Goal: Transaction & Acquisition: Purchase product/service

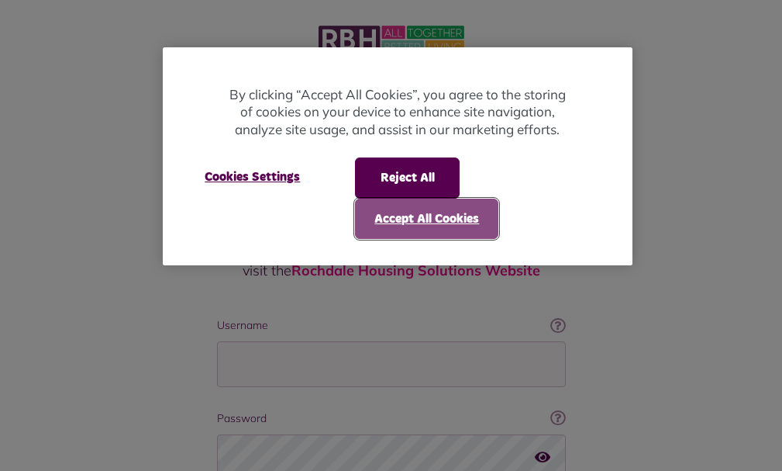
click at [409, 214] on button "Accept All Cookies" at bounding box center [426, 219] width 143 height 40
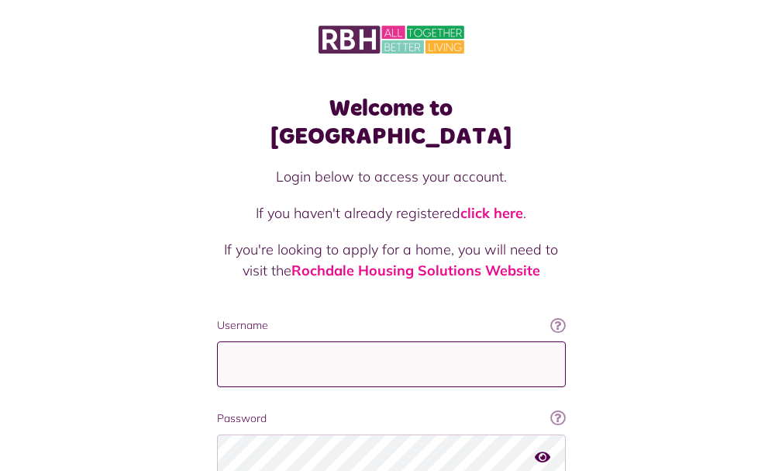
click at [217, 341] on input "Username" at bounding box center [391, 364] width 349 height 46
type input "**********"
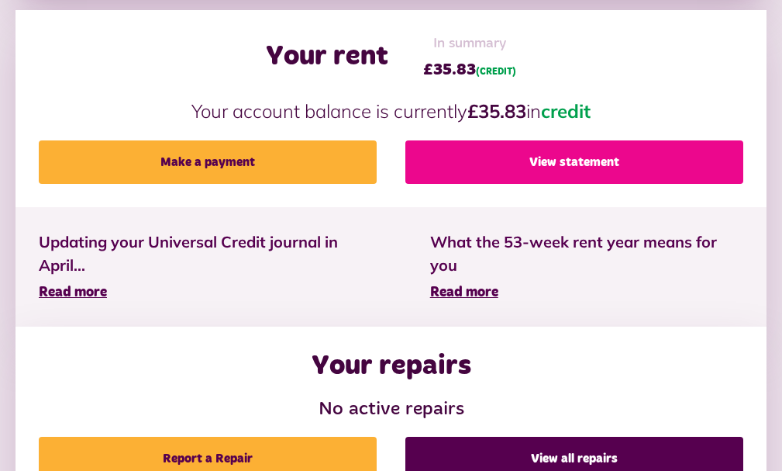
scroll to position [465, 0]
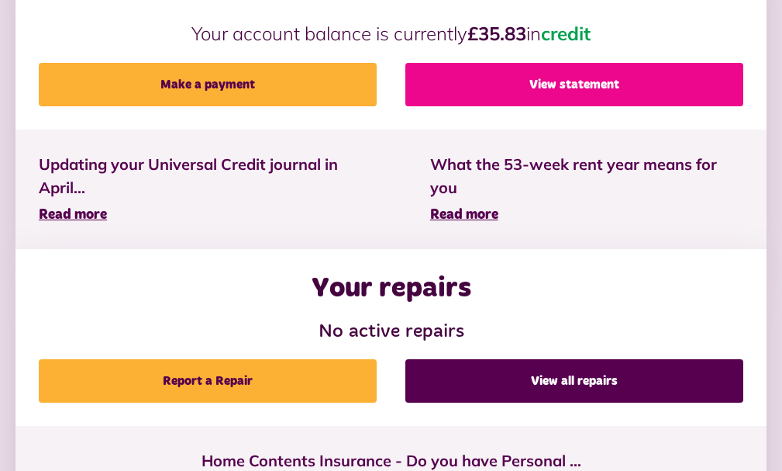
click at [520, 106] on link "View statement" at bounding box center [575, 84] width 338 height 43
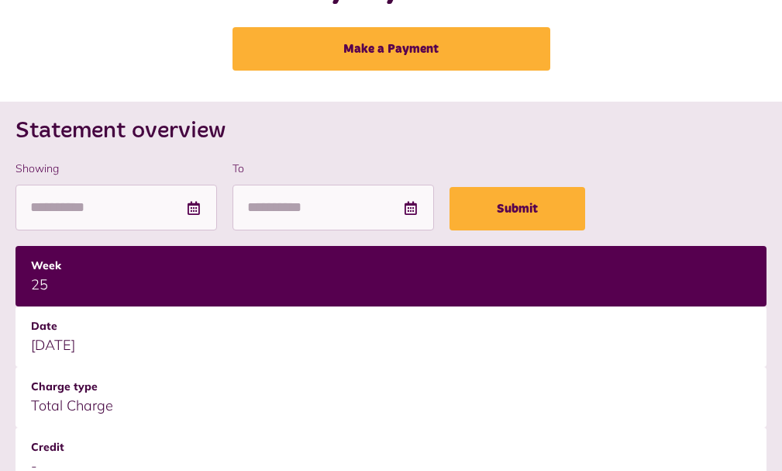
scroll to position [78, 0]
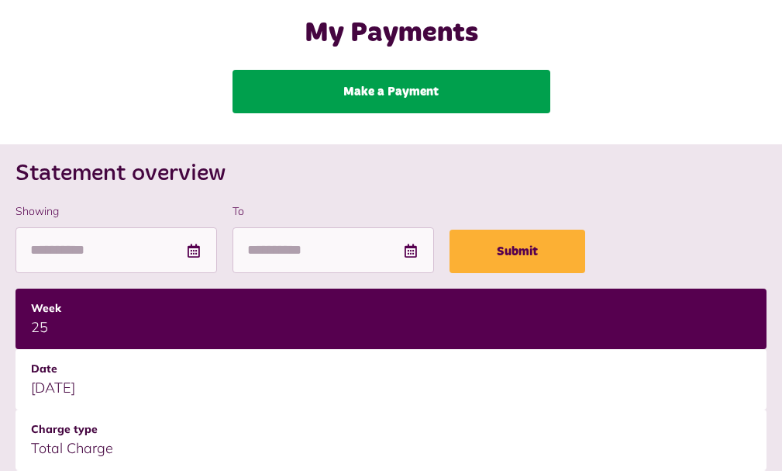
click at [399, 105] on link "Make a Payment" at bounding box center [392, 91] width 318 height 43
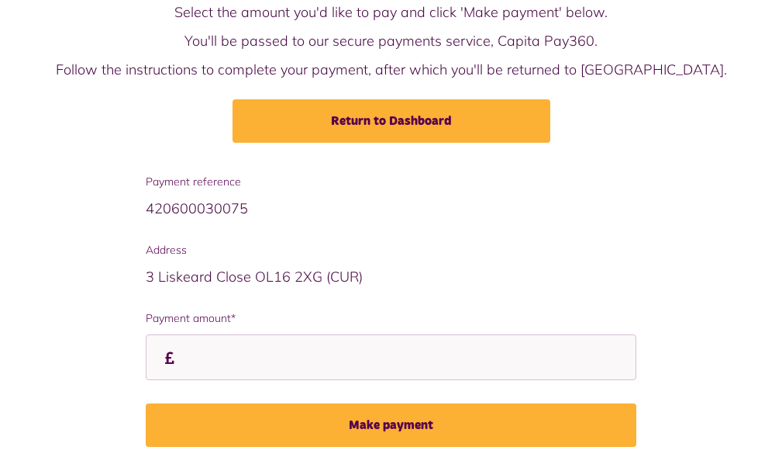
scroll to position [155, 0]
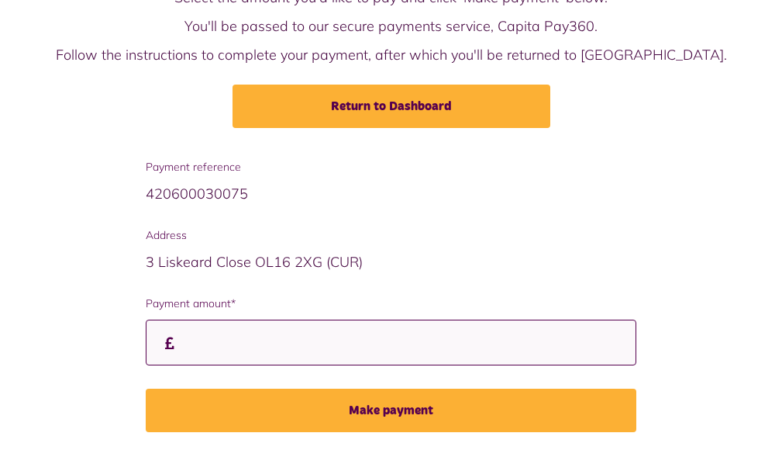
click at [202, 354] on input "Payment amount*" at bounding box center [391, 342] width 491 height 46
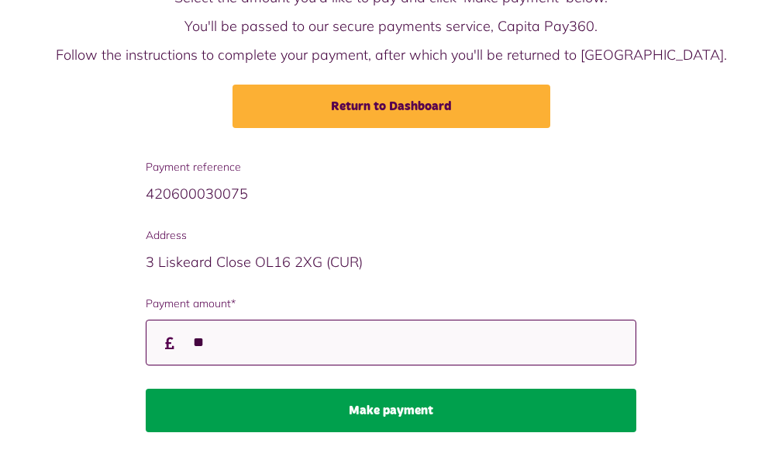
type input "**"
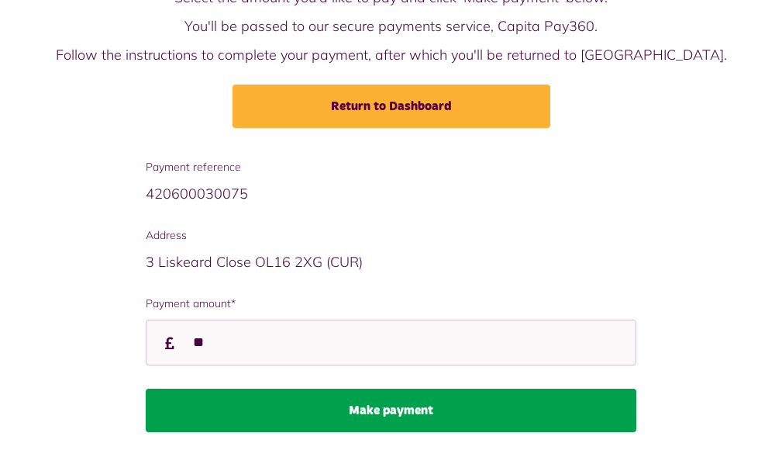
click at [331, 422] on button "Make payment" at bounding box center [391, 409] width 491 height 43
